Goal: Transaction & Acquisition: Purchase product/service

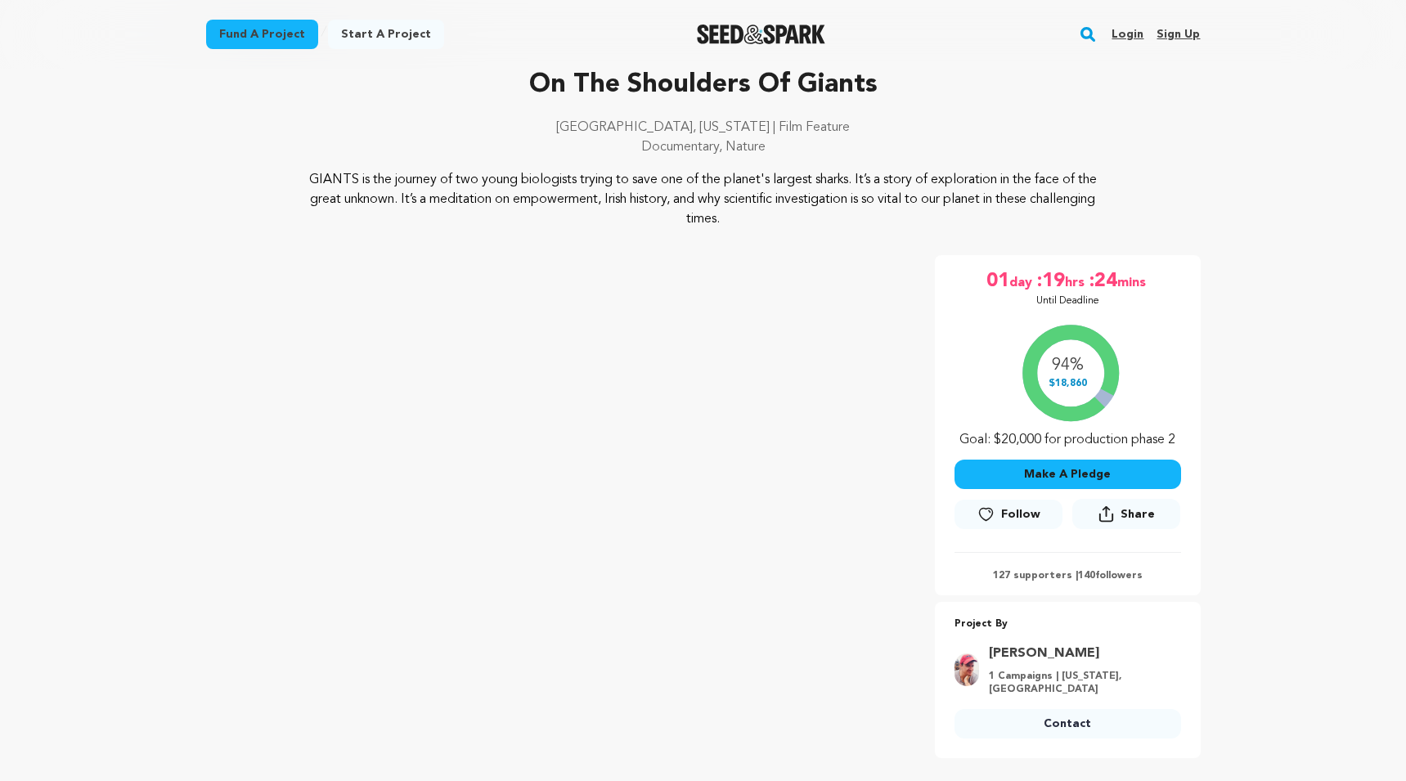
scroll to position [132, 0]
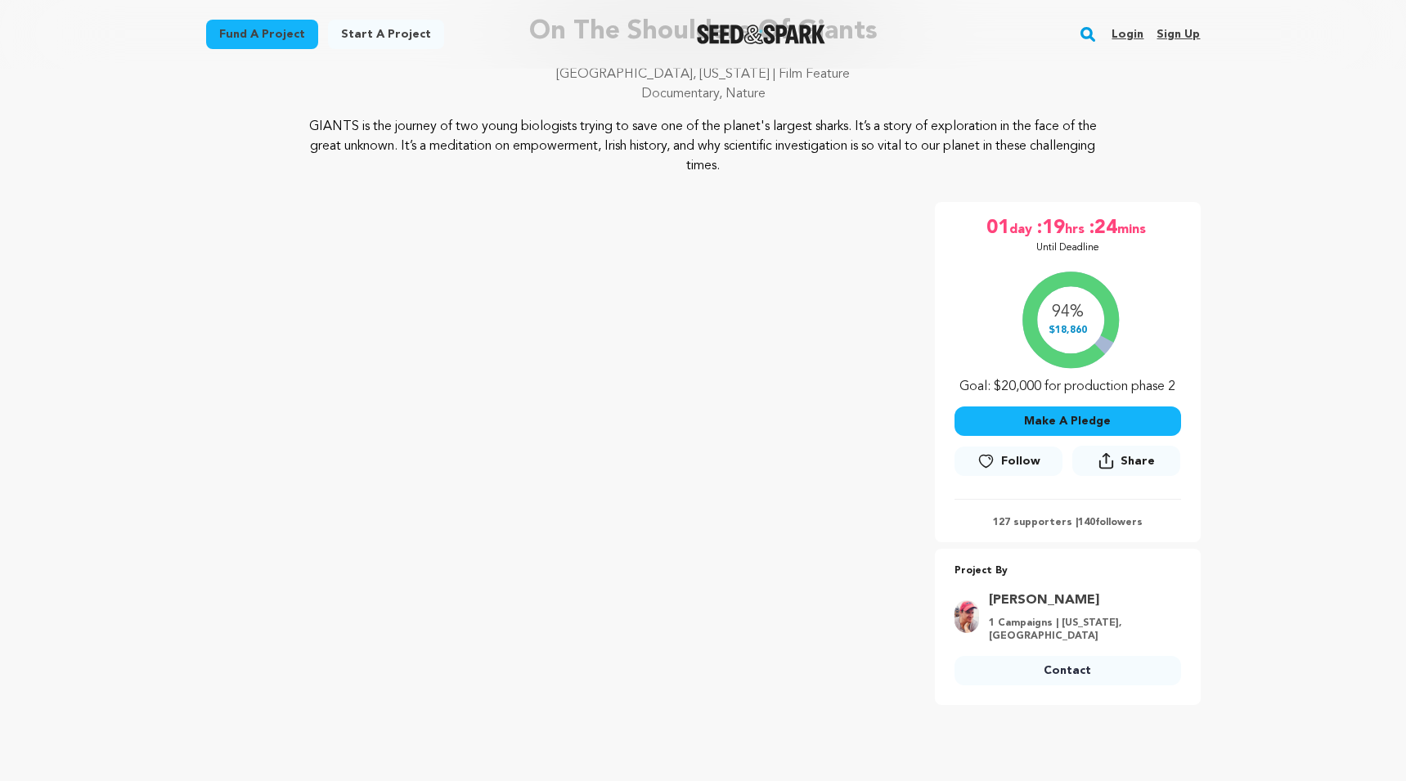
click at [1056, 426] on button "Make A Pledge" at bounding box center [1068, 421] width 227 height 29
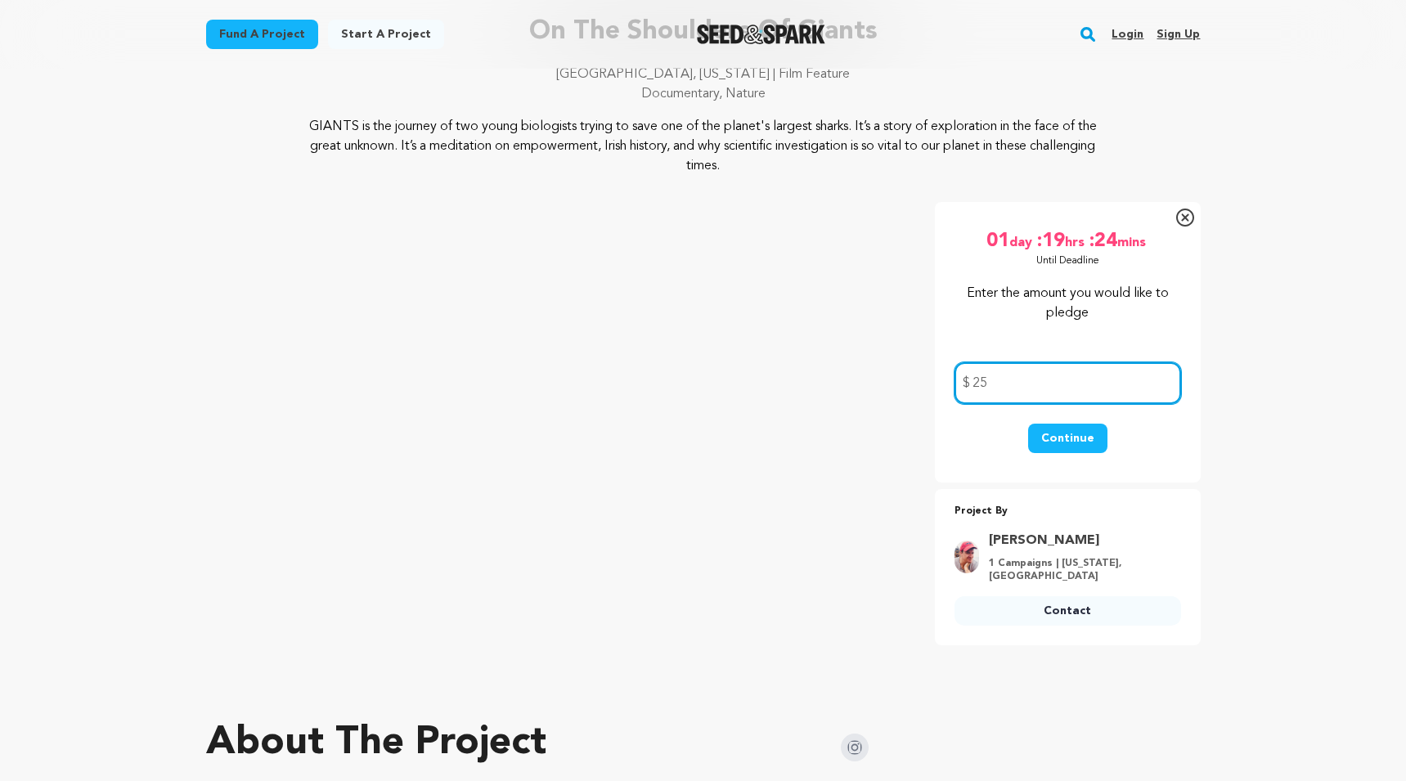
type input "25"
click at [1076, 436] on button "Continue" at bounding box center [1067, 438] width 79 height 29
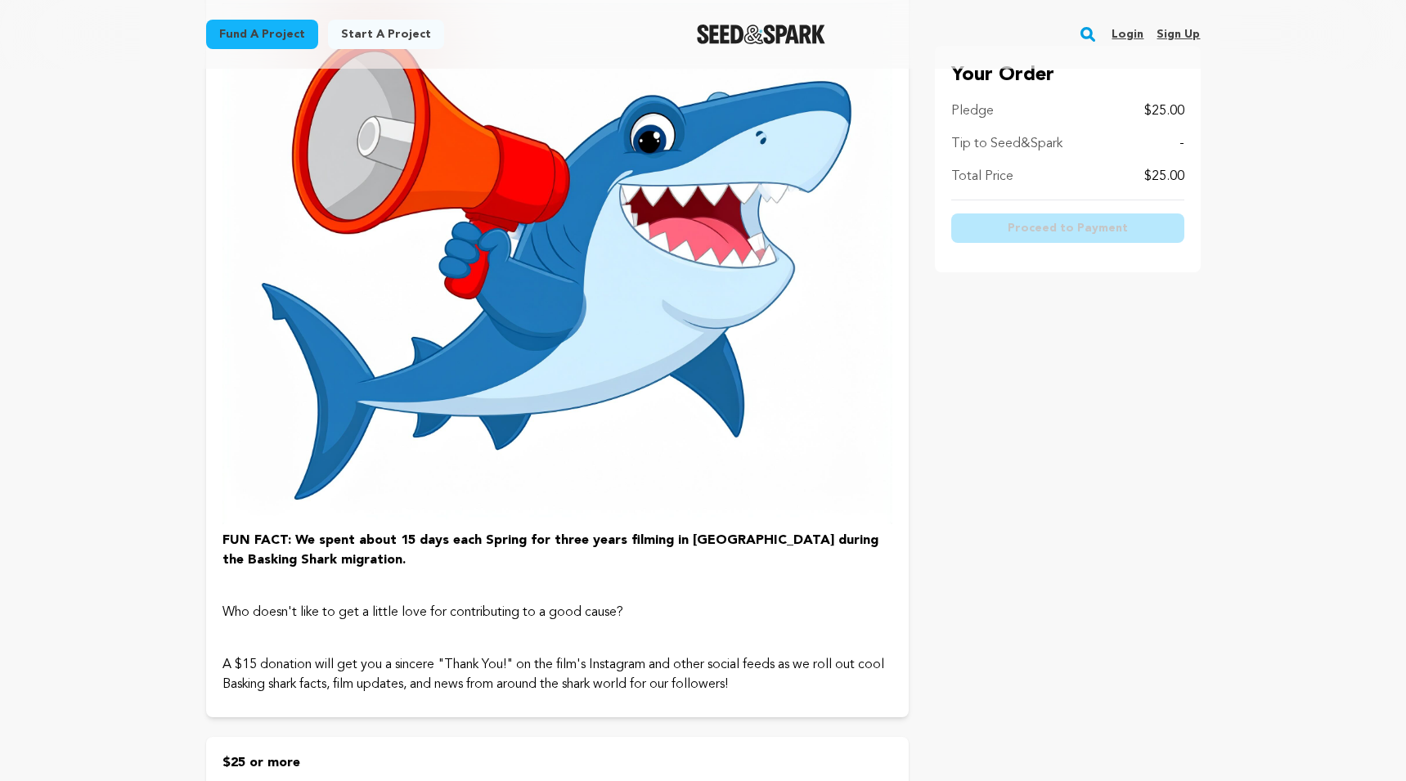
scroll to position [132, 0]
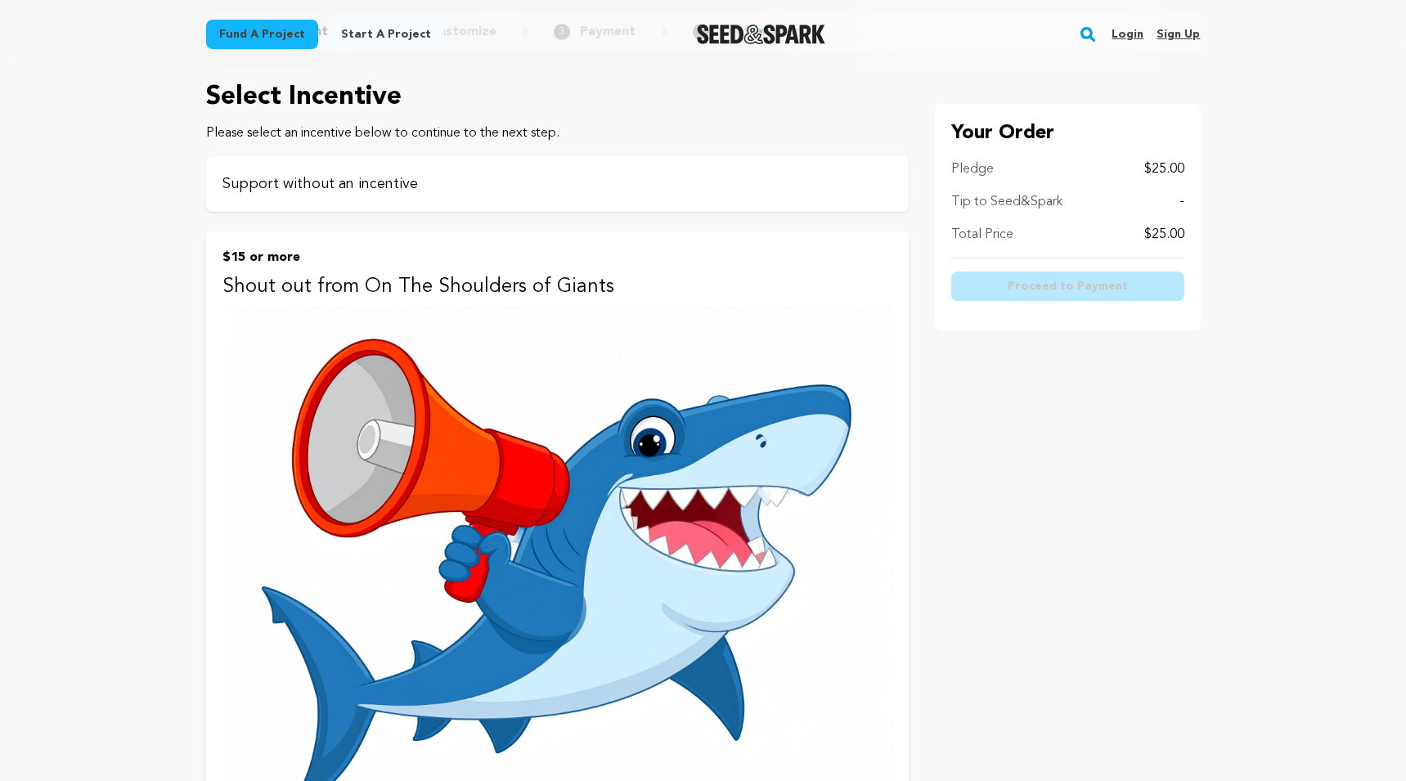
click at [375, 170] on div "Support without an incentive" at bounding box center [557, 184] width 703 height 56
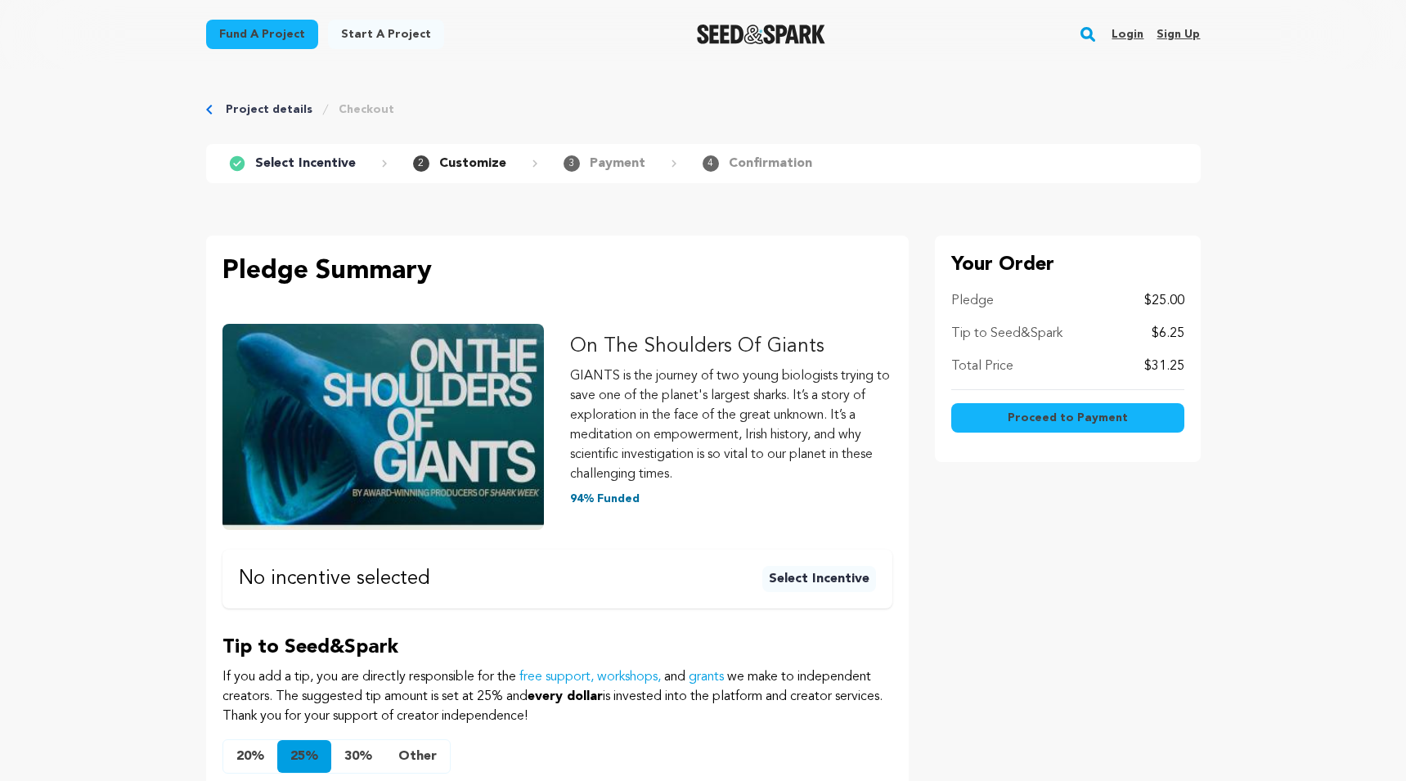
click at [1012, 410] on span "Proceed to Payment" at bounding box center [1068, 418] width 120 height 16
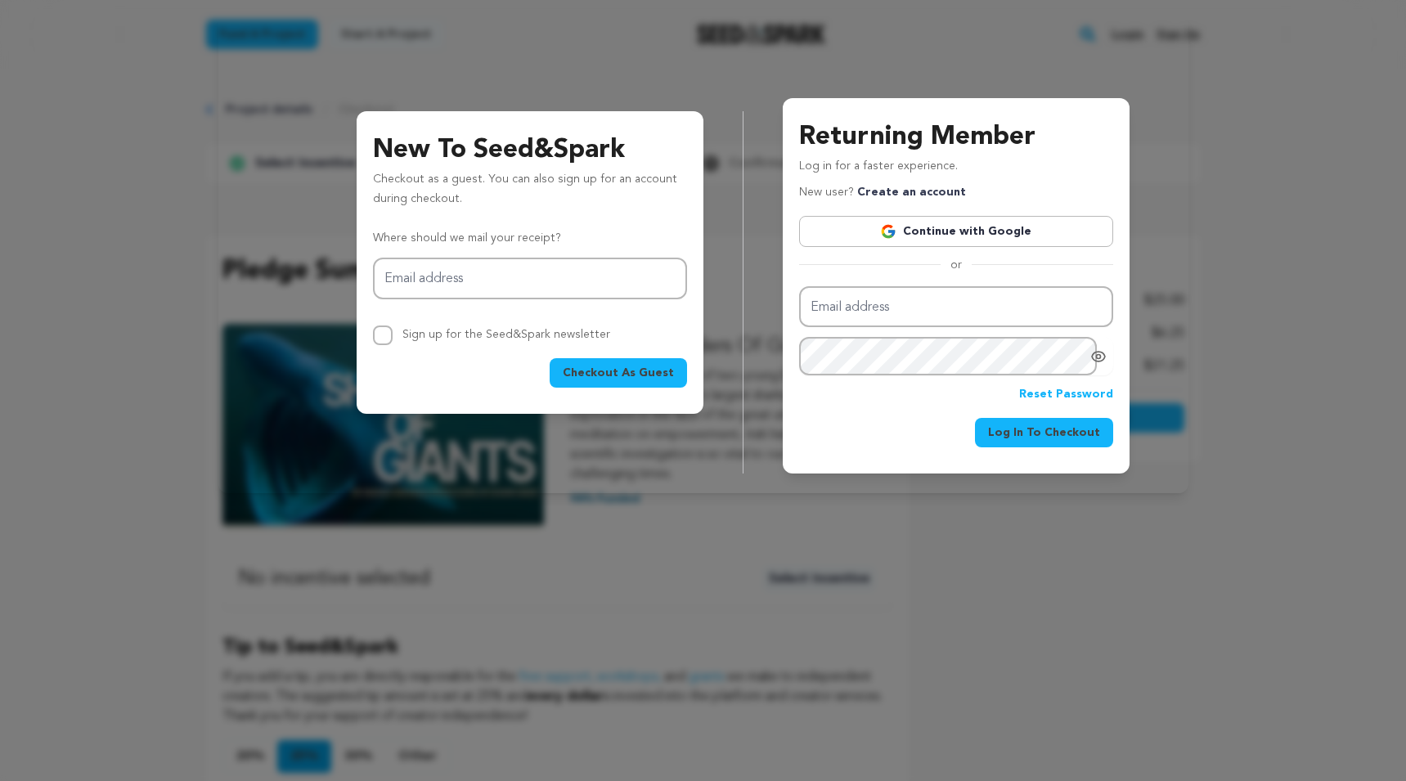
click at [654, 480] on div "New To Seed&Spark Checkout as a guest. You can also sign up for an account duri…" at bounding box center [703, 253] width 970 height 480
click at [657, 505] on div "New To Seed&Spark Checkout as a guest. You can also sign up for an account duri…" at bounding box center [703, 253] width 1406 height 506
click at [642, 536] on div at bounding box center [703, 390] width 1406 height 781
click at [465, 279] on input "Email address" at bounding box center [530, 279] width 314 height 42
type input "[PERSON_NAME][EMAIL_ADDRESS][DOMAIN_NAME]"
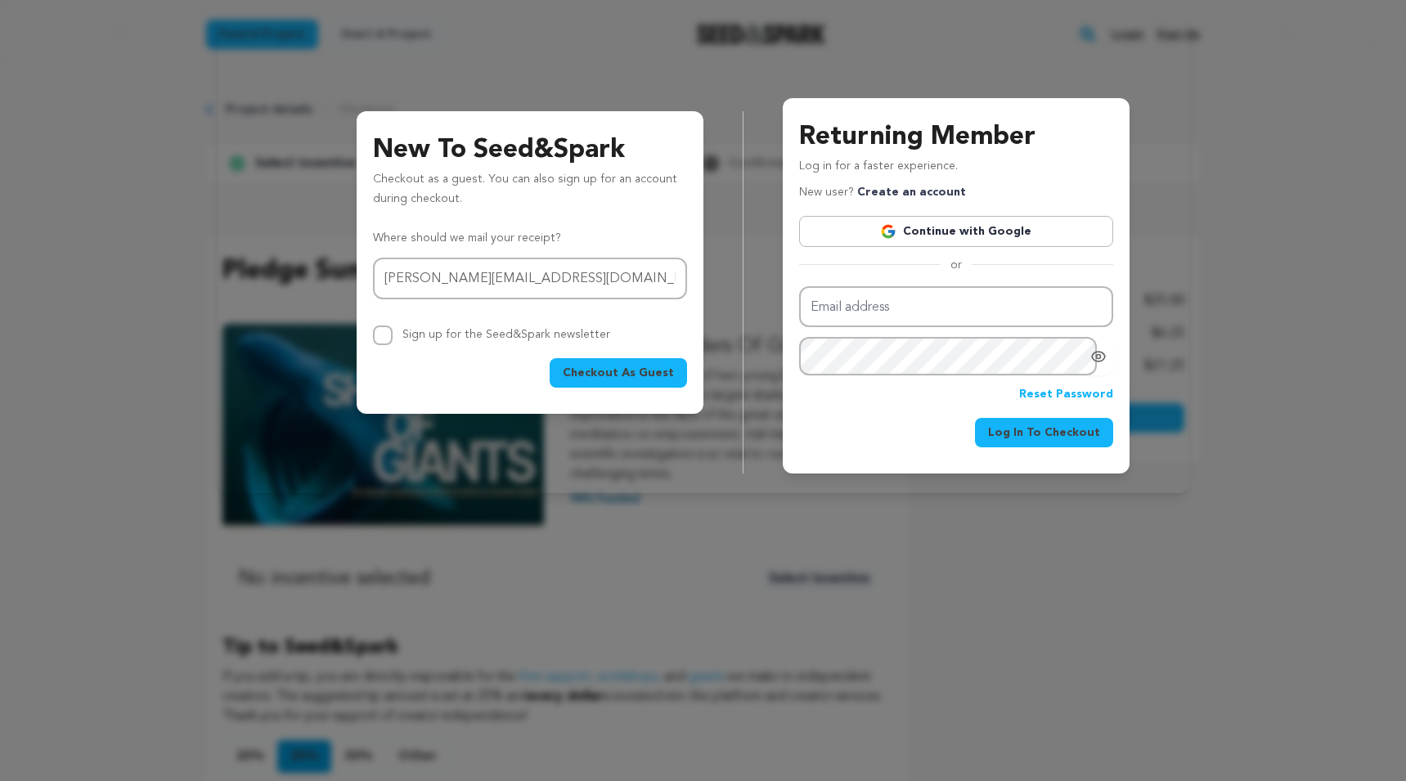
click at [598, 373] on span "Checkout As Guest" at bounding box center [618, 373] width 111 height 16
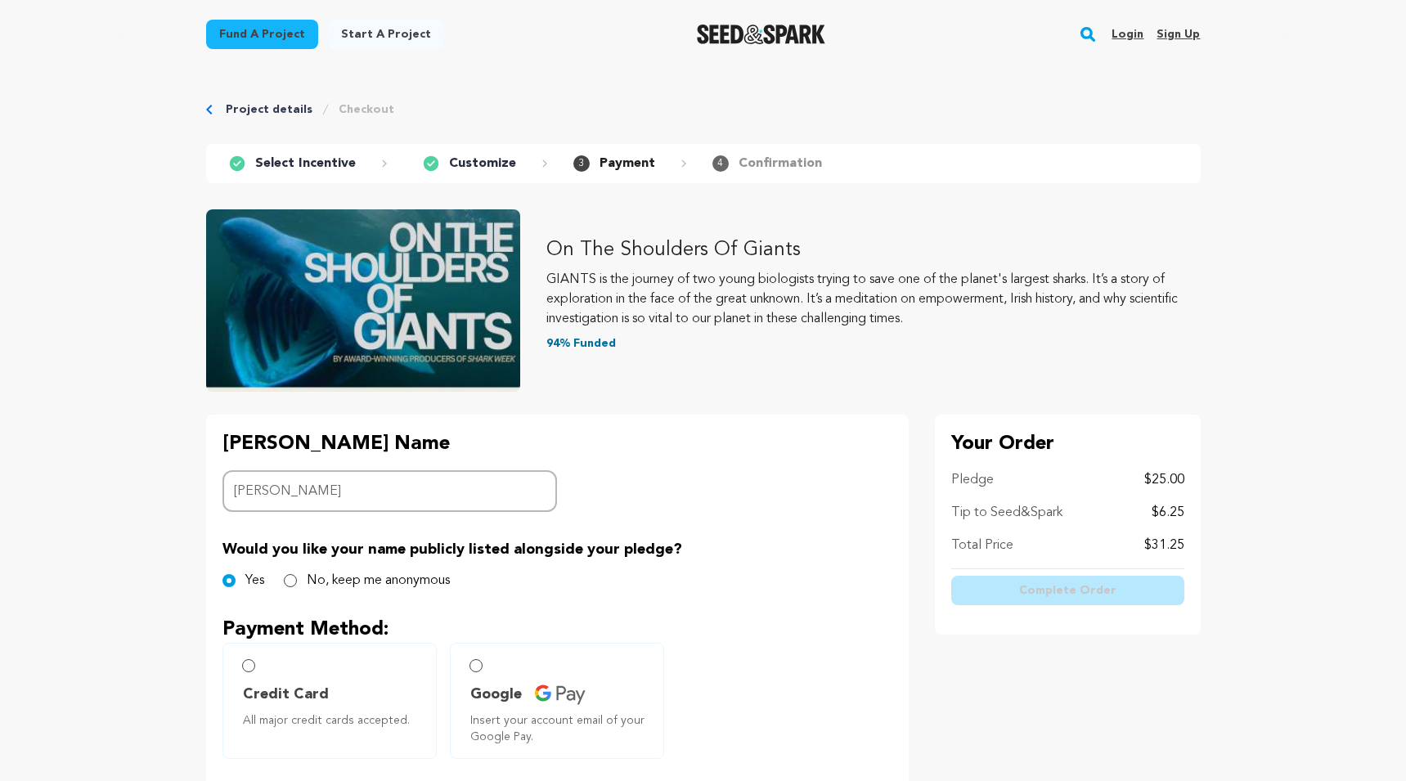
type input "[PERSON_NAME]"
click at [204, 506] on div "Project details Checkout 1 Select Incentive 2 Customize 3 Payment 4" at bounding box center [703, 568] width 1047 height 999
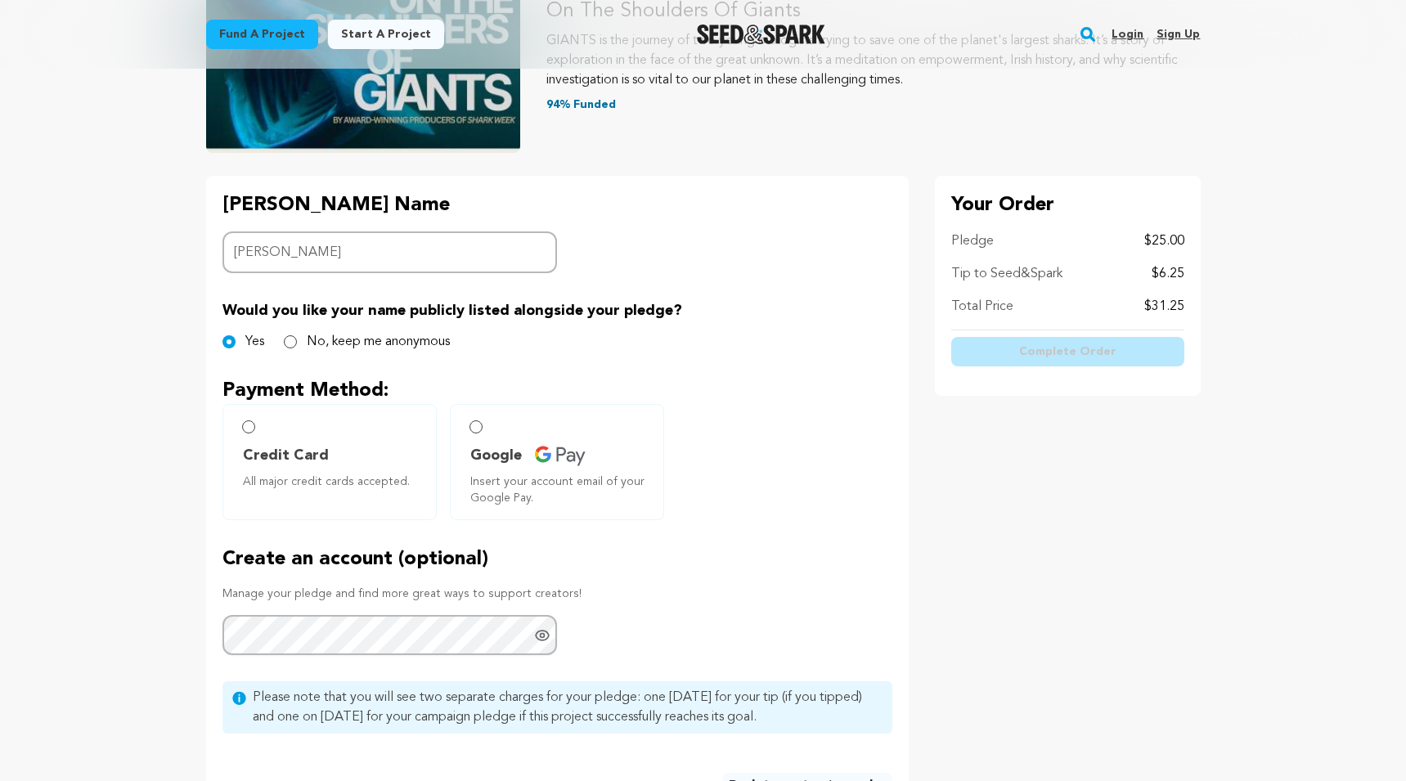
scroll to position [357, 0]
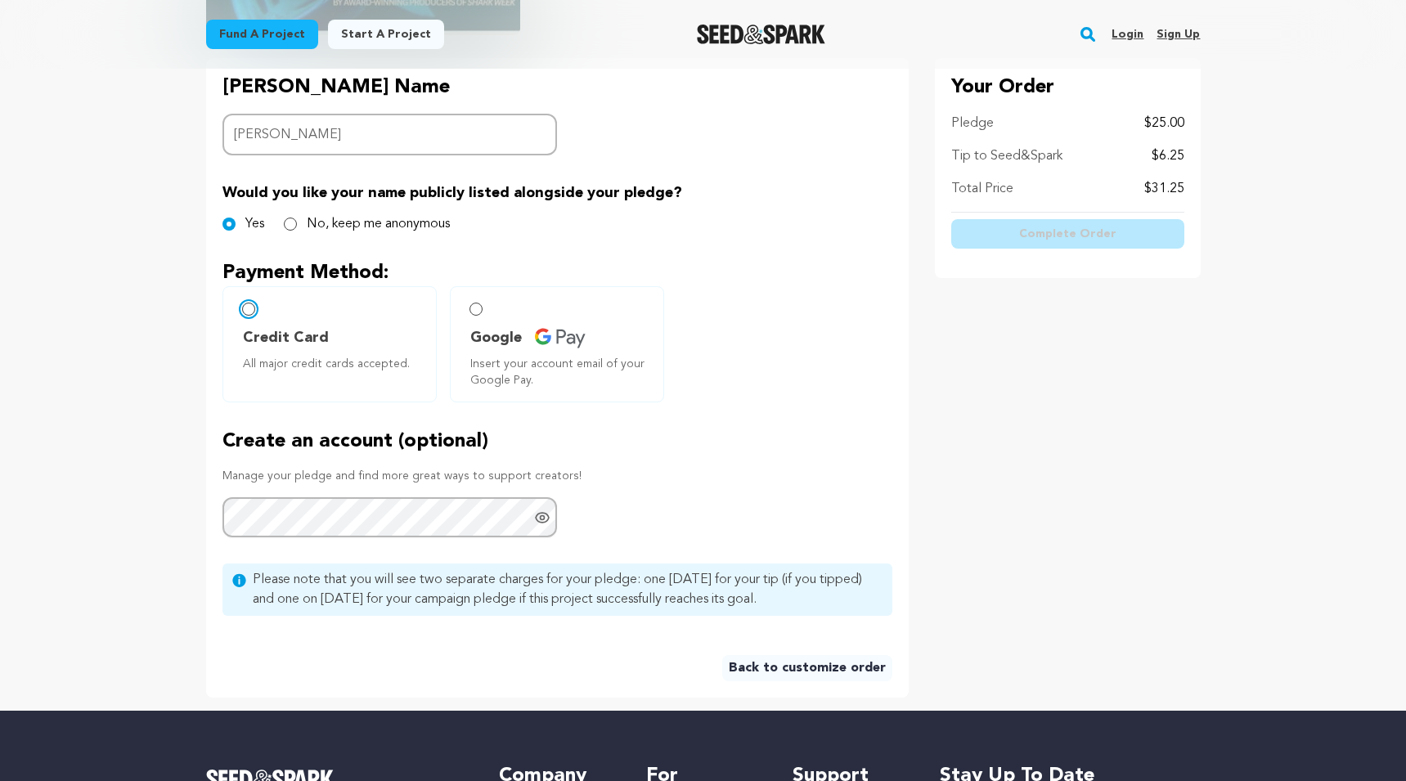
click at [248, 307] on input "Credit Card All major credit cards accepted." at bounding box center [248, 309] width 13 height 13
radio input "false"
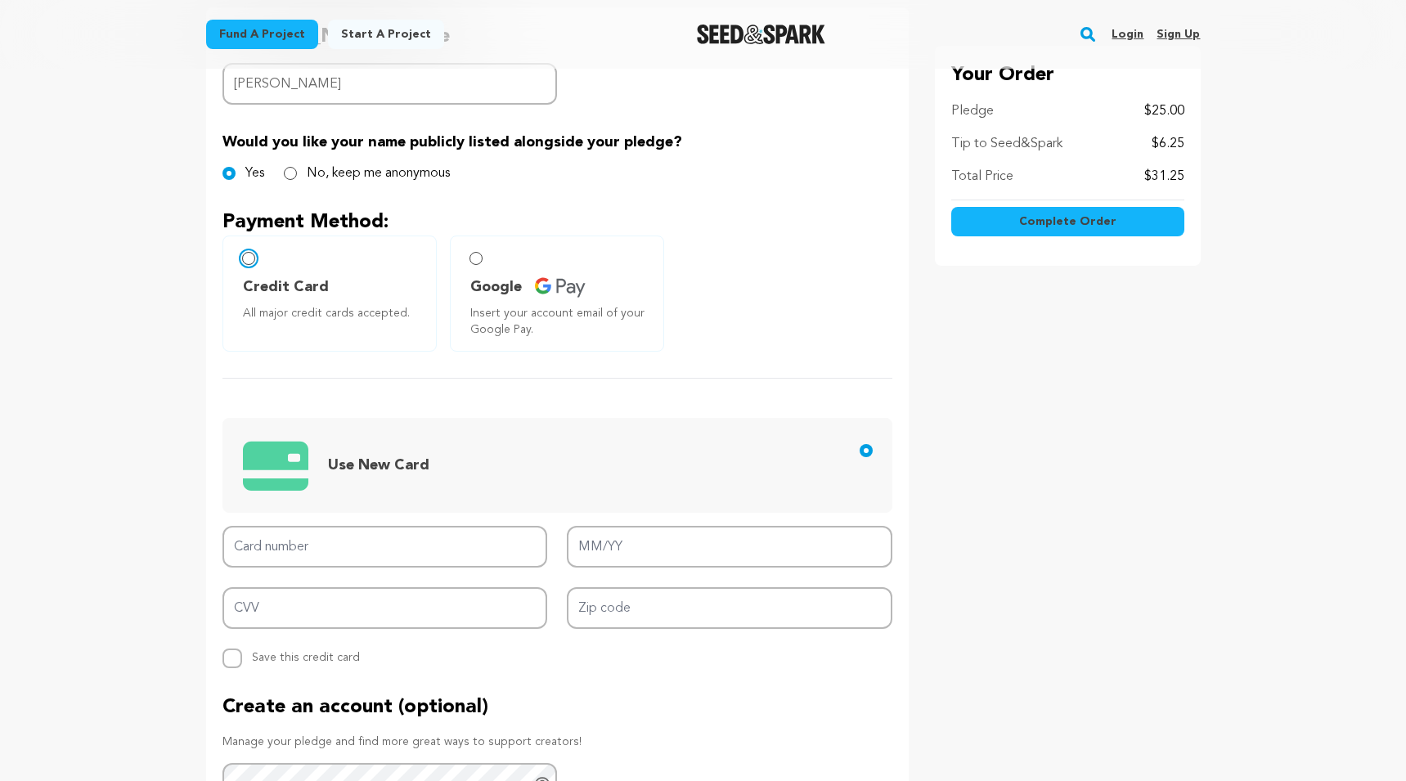
scroll to position [471, 0]
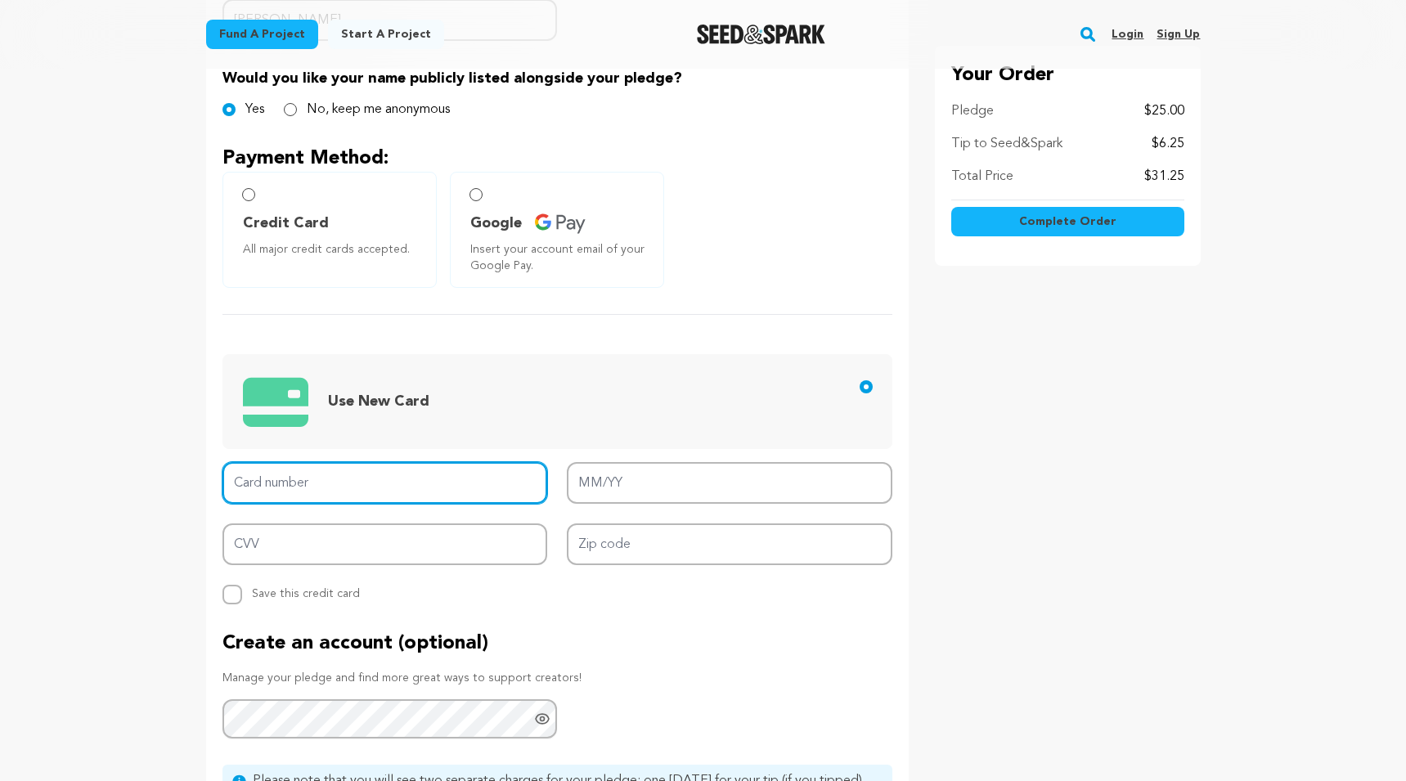
click at [397, 480] on input "Card number" at bounding box center [385, 483] width 326 height 42
type input "3713 0731 3301 004"
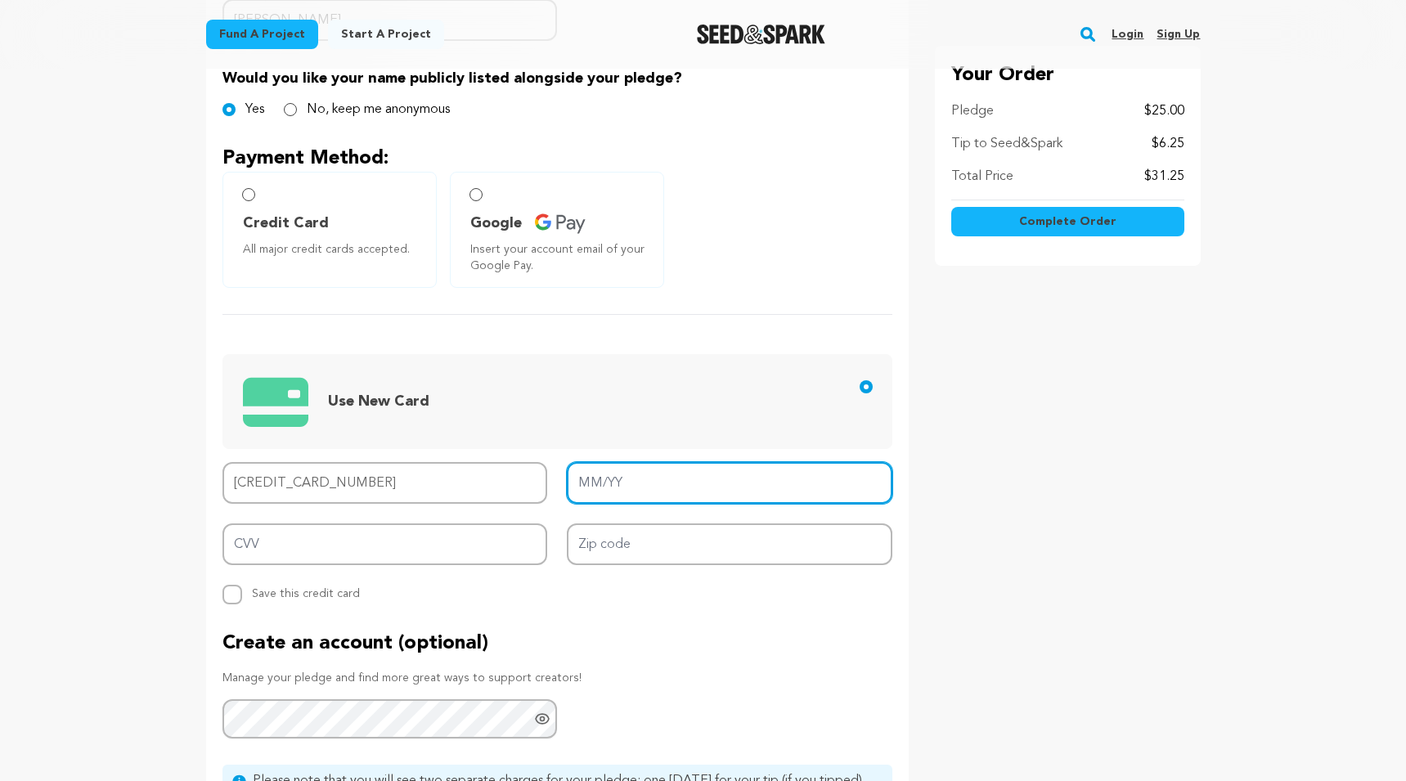
type input "11/26"
type input "5842"
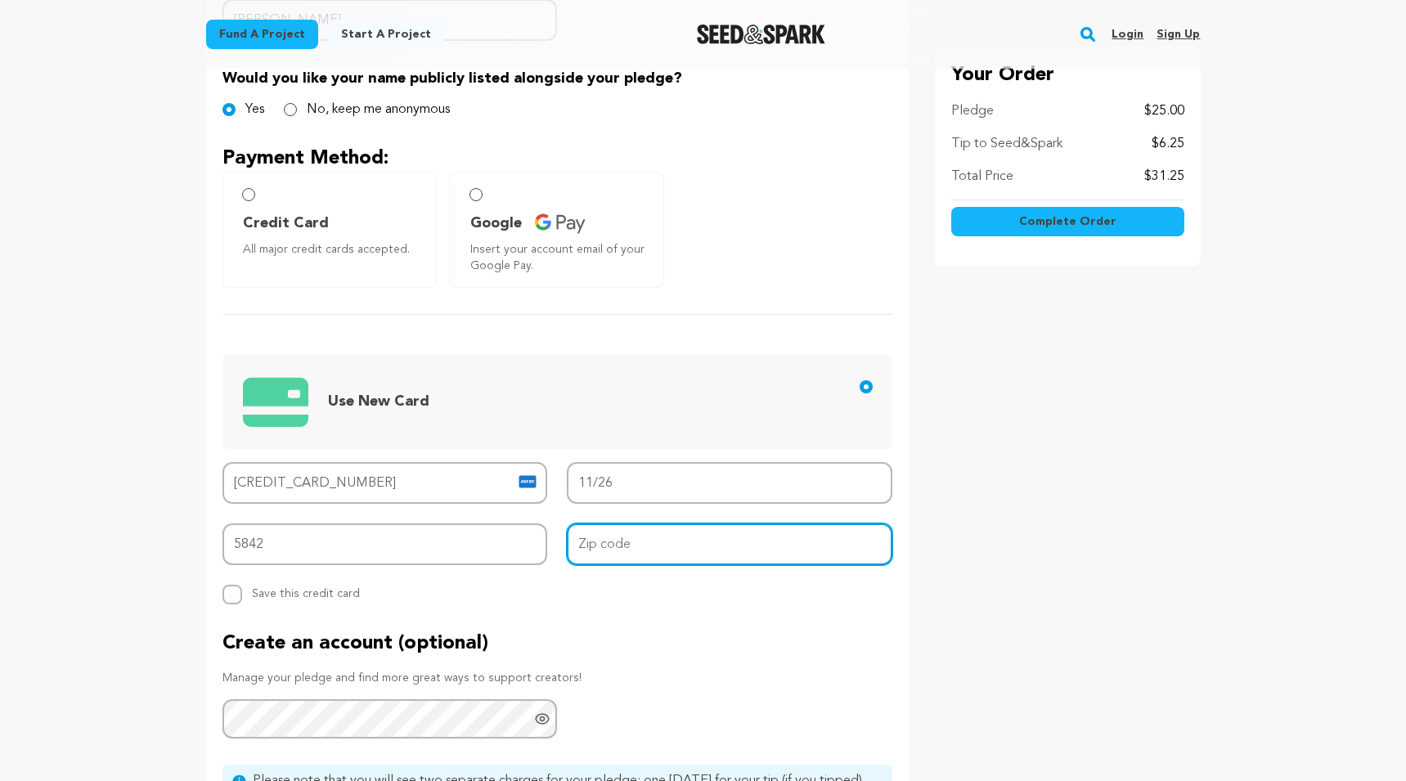
click at [595, 550] on input "Zip code" at bounding box center [730, 545] width 326 height 42
type input "90068"
click at [605, 613] on div "Backer's Name Backer Name Jeff Alberts Would you like your name publicly listed…" at bounding box center [557, 421] width 703 height 955
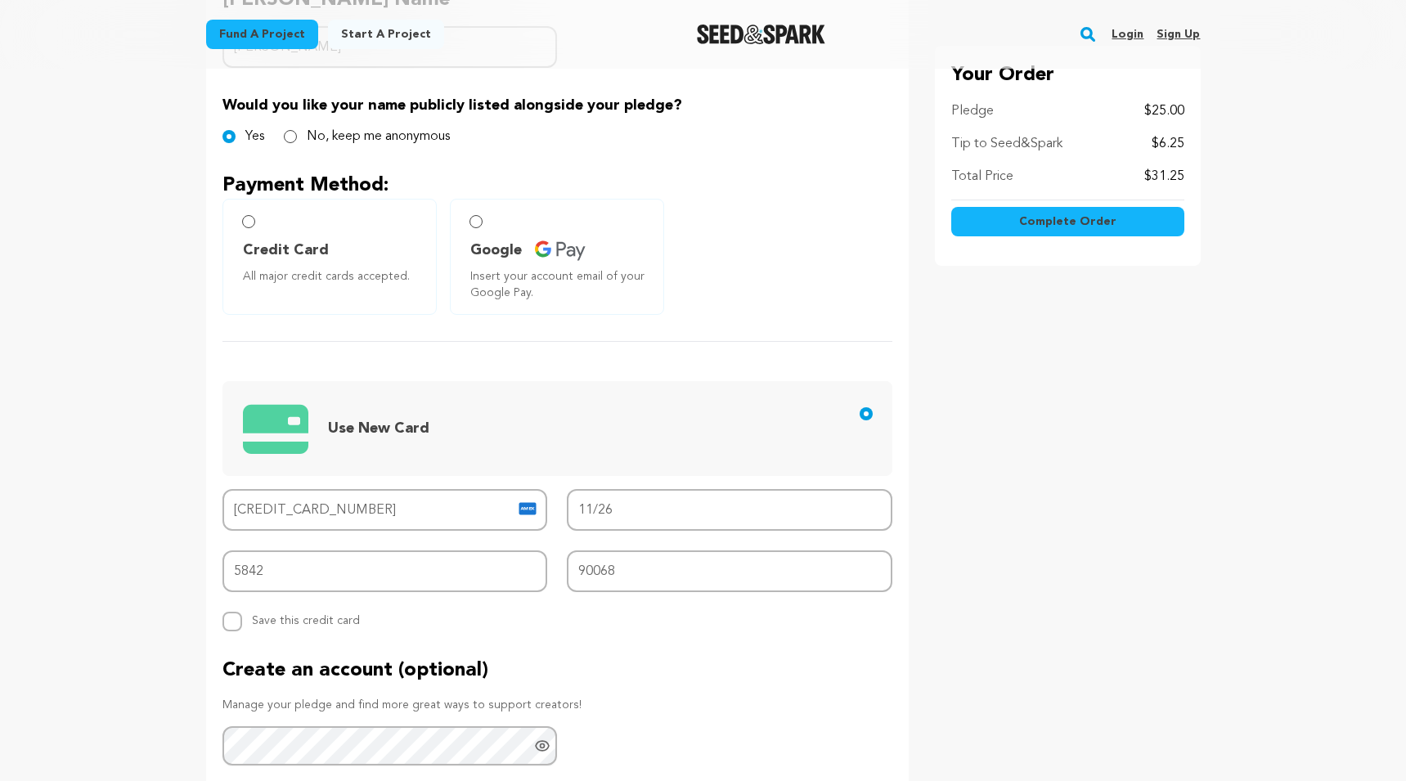
scroll to position [420, 0]
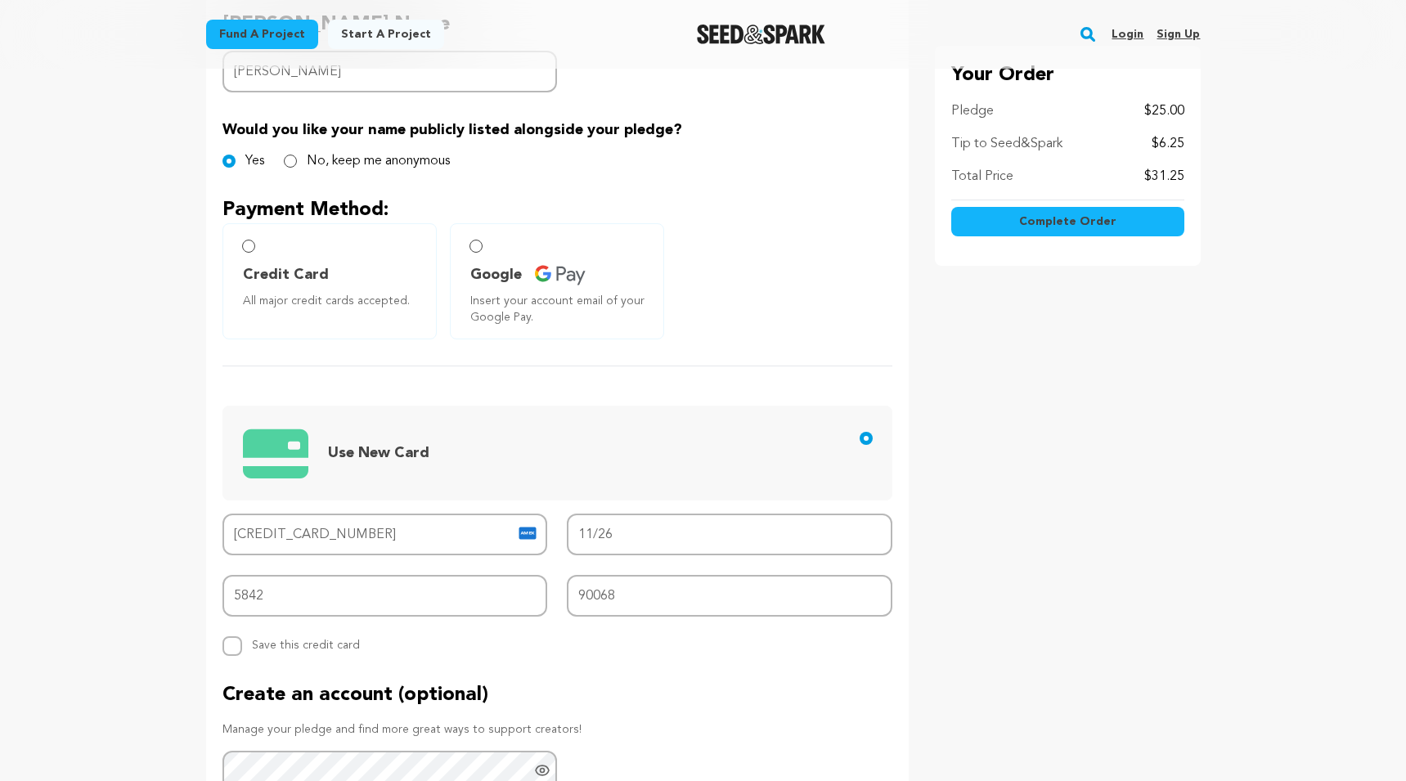
click at [170, 605] on main "Fund a project Start a project Search Login Sign up Start a project" at bounding box center [703, 481] width 1406 height 1803
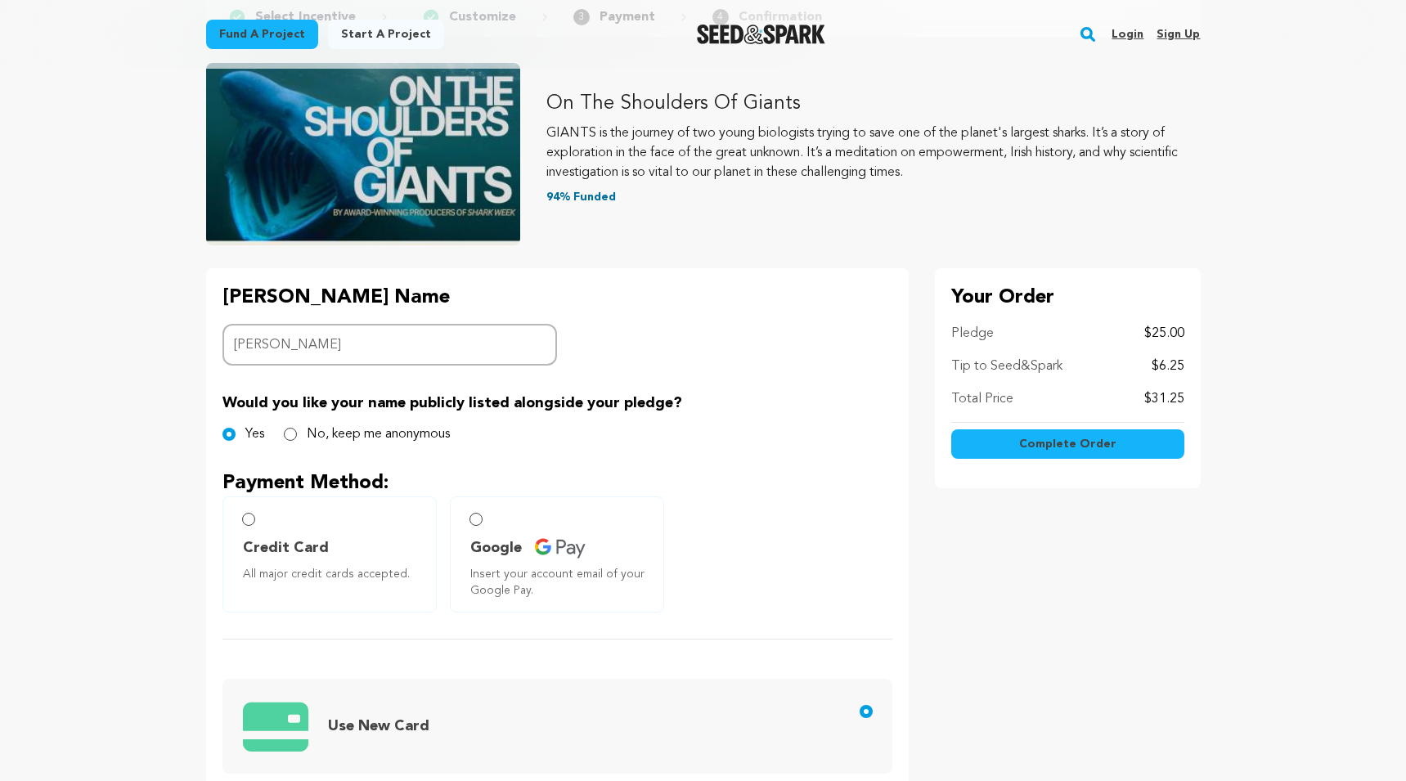
scroll to position [142, 0]
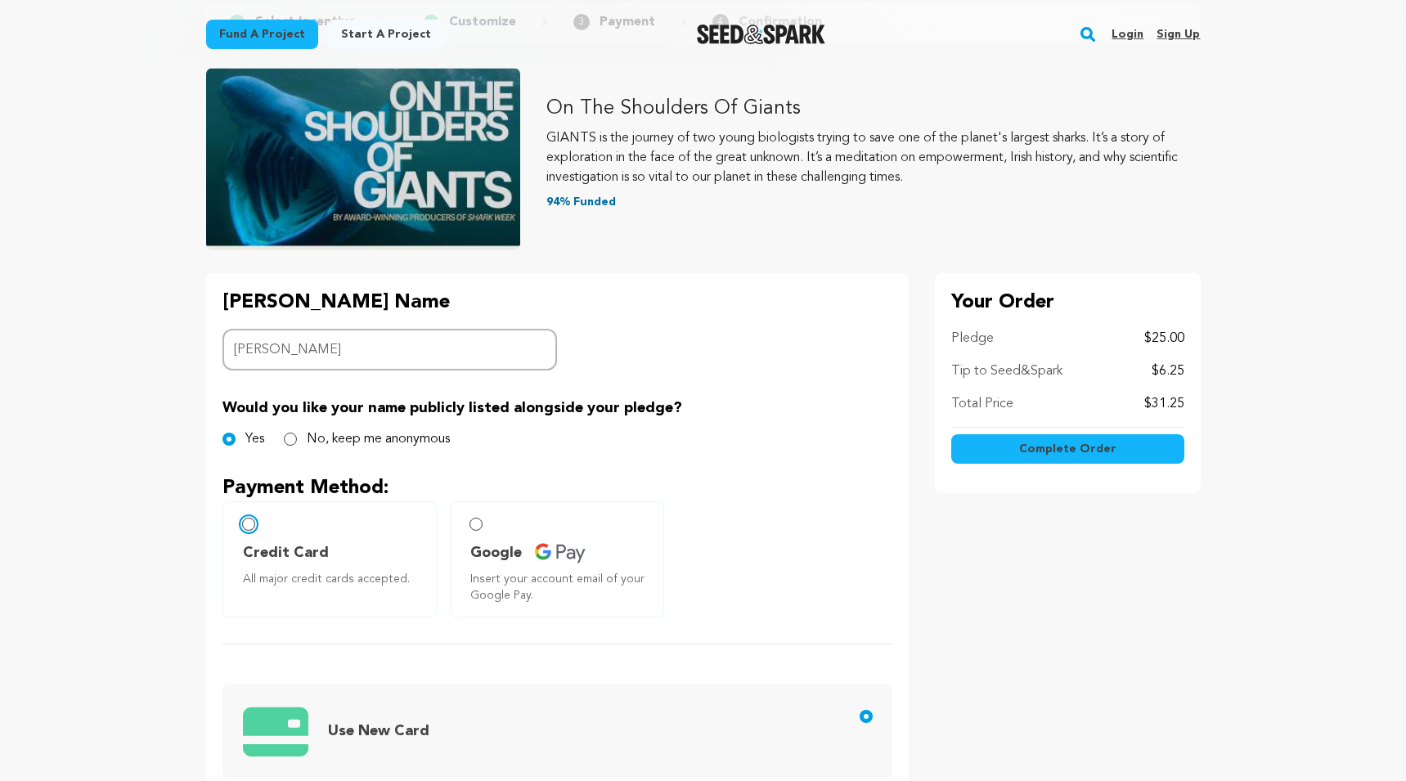
click at [251, 523] on input "Credit Card All major credit cards accepted." at bounding box center [248, 524] width 13 height 13
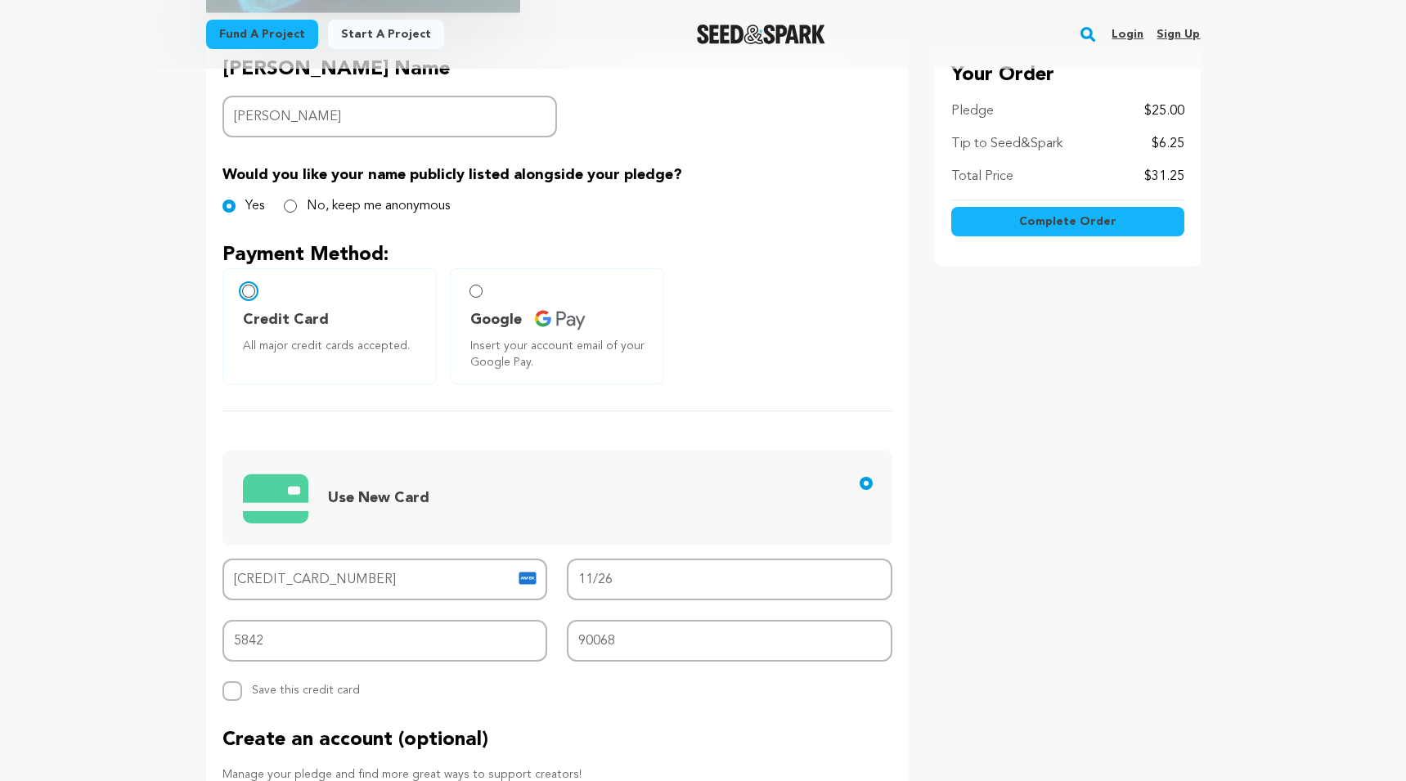
scroll to position [264, 0]
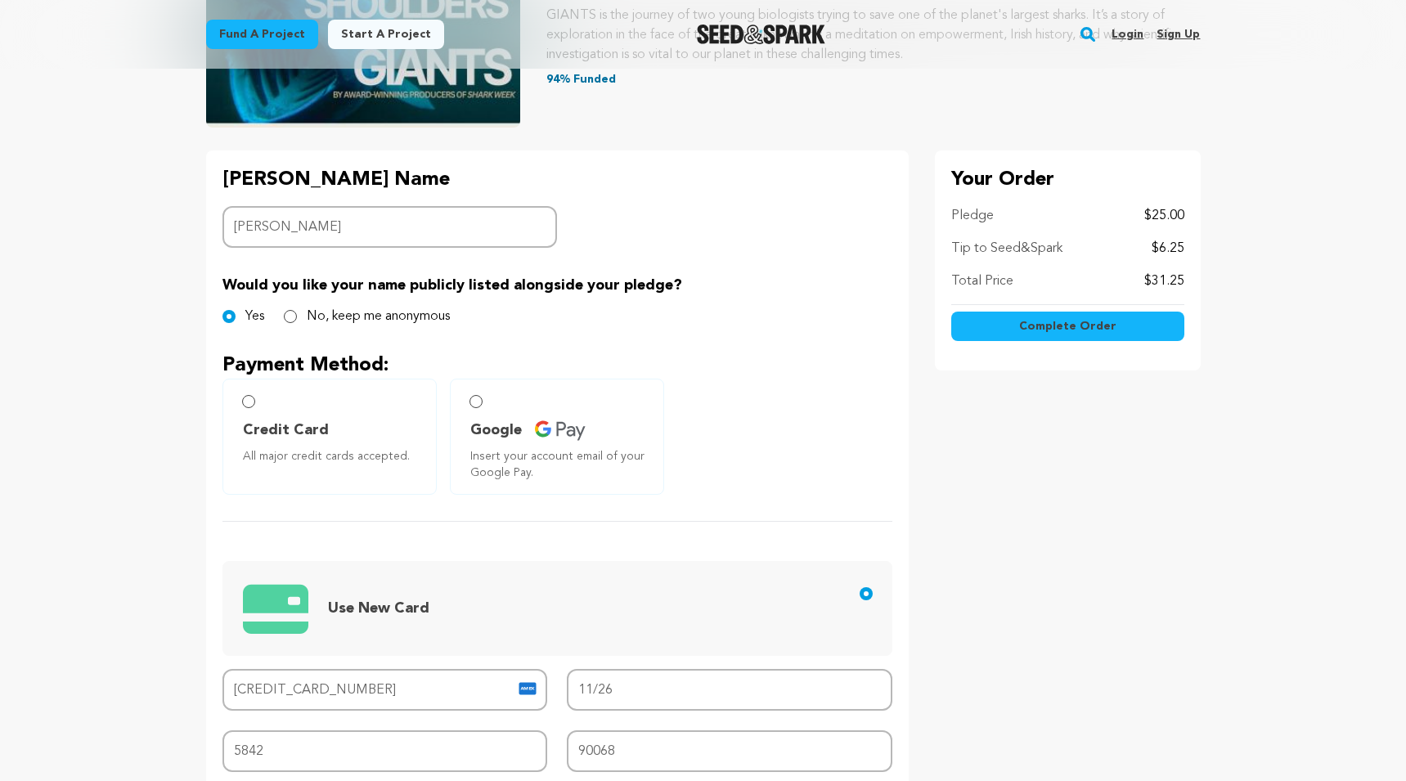
click at [967, 571] on div "Your Order Pledge $25.00 Tip to Seed&Spark $6.25 Total Price $31.25" at bounding box center [1068, 628] width 266 height 955
click at [1054, 325] on span "Complete Order" at bounding box center [1067, 326] width 97 height 16
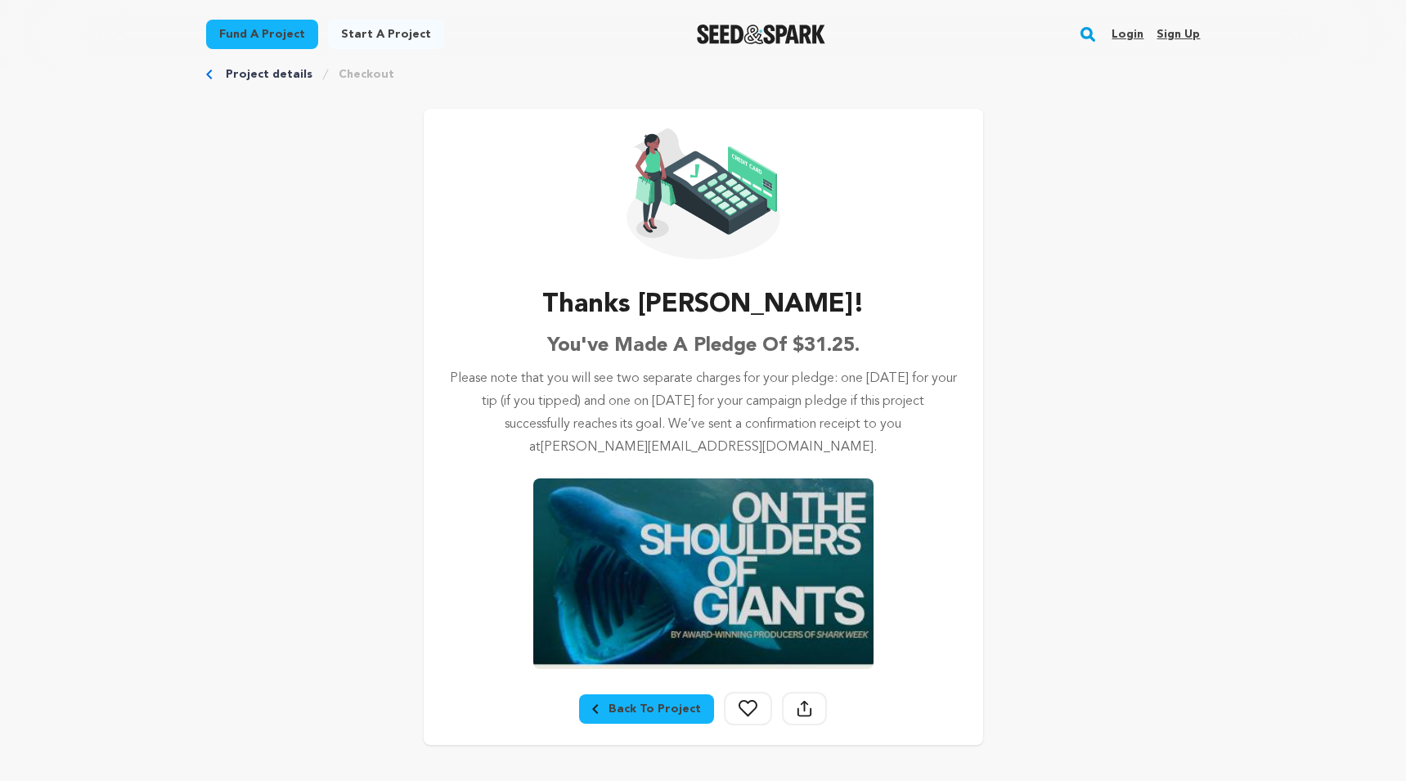
scroll to position [65, 0]
